Goal: Find specific page/section: Find specific page/section

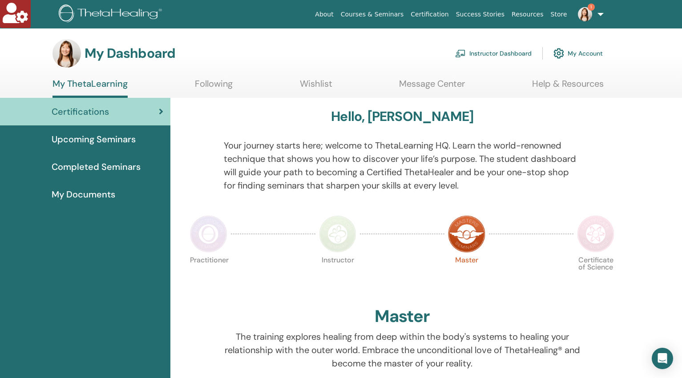
click at [514, 52] on link "Instructor Dashboard" at bounding box center [493, 54] width 77 height 20
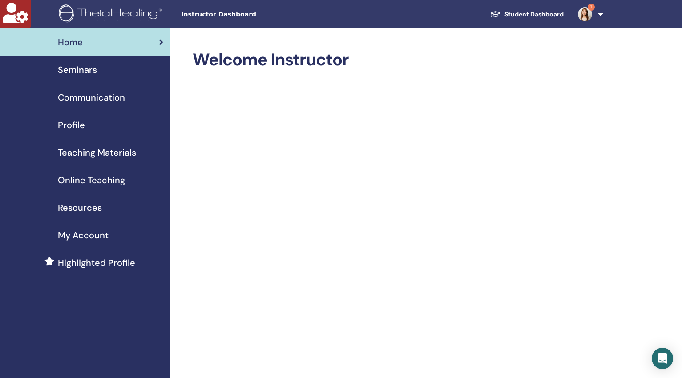
click at [105, 178] on span "Online Teaching" at bounding box center [91, 180] width 67 height 13
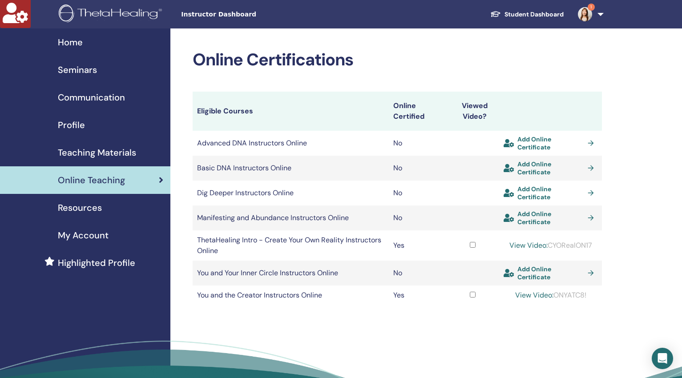
click at [105, 146] on span "Teaching Materials" at bounding box center [97, 152] width 78 height 13
click at [105, 150] on span "Teaching Materials" at bounding box center [97, 152] width 78 height 13
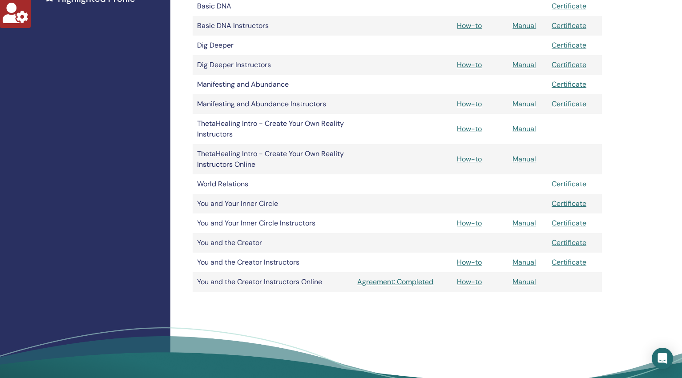
scroll to position [308, 0]
